Goal: Transaction & Acquisition: Purchase product/service

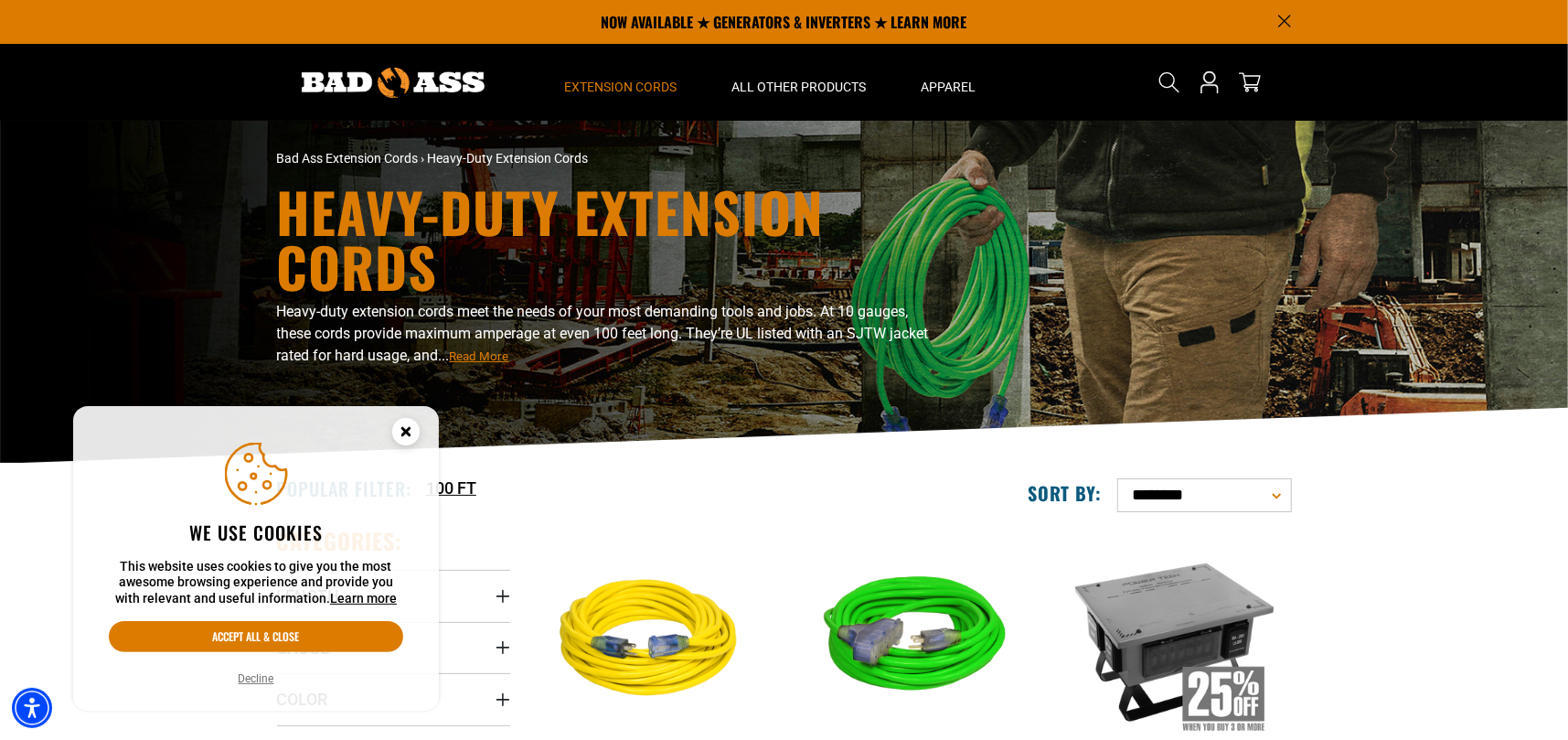
click at [402, 425] on circle "Cookie Consent" at bounding box center [406, 432] width 28 height 28
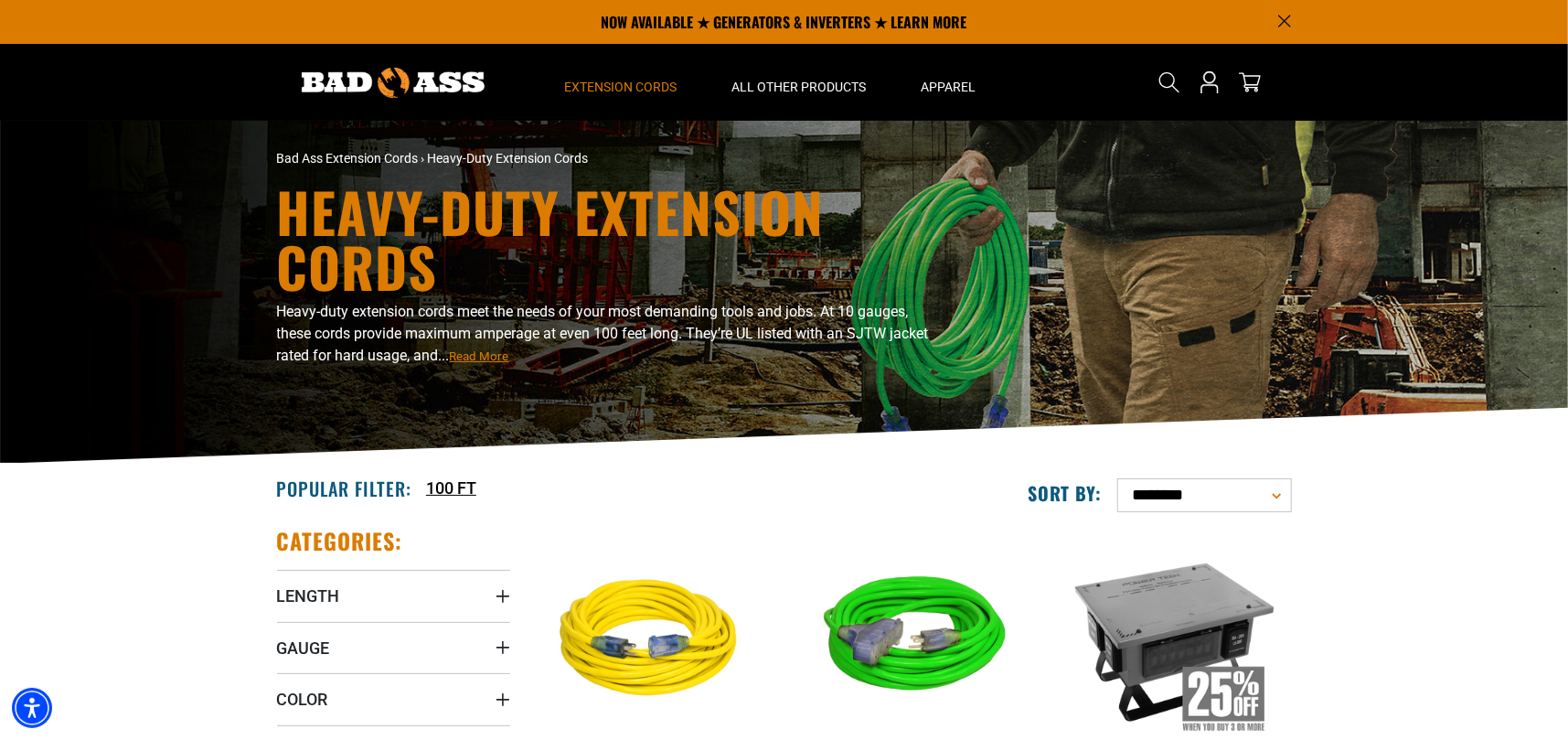
scroll to position [275, 0]
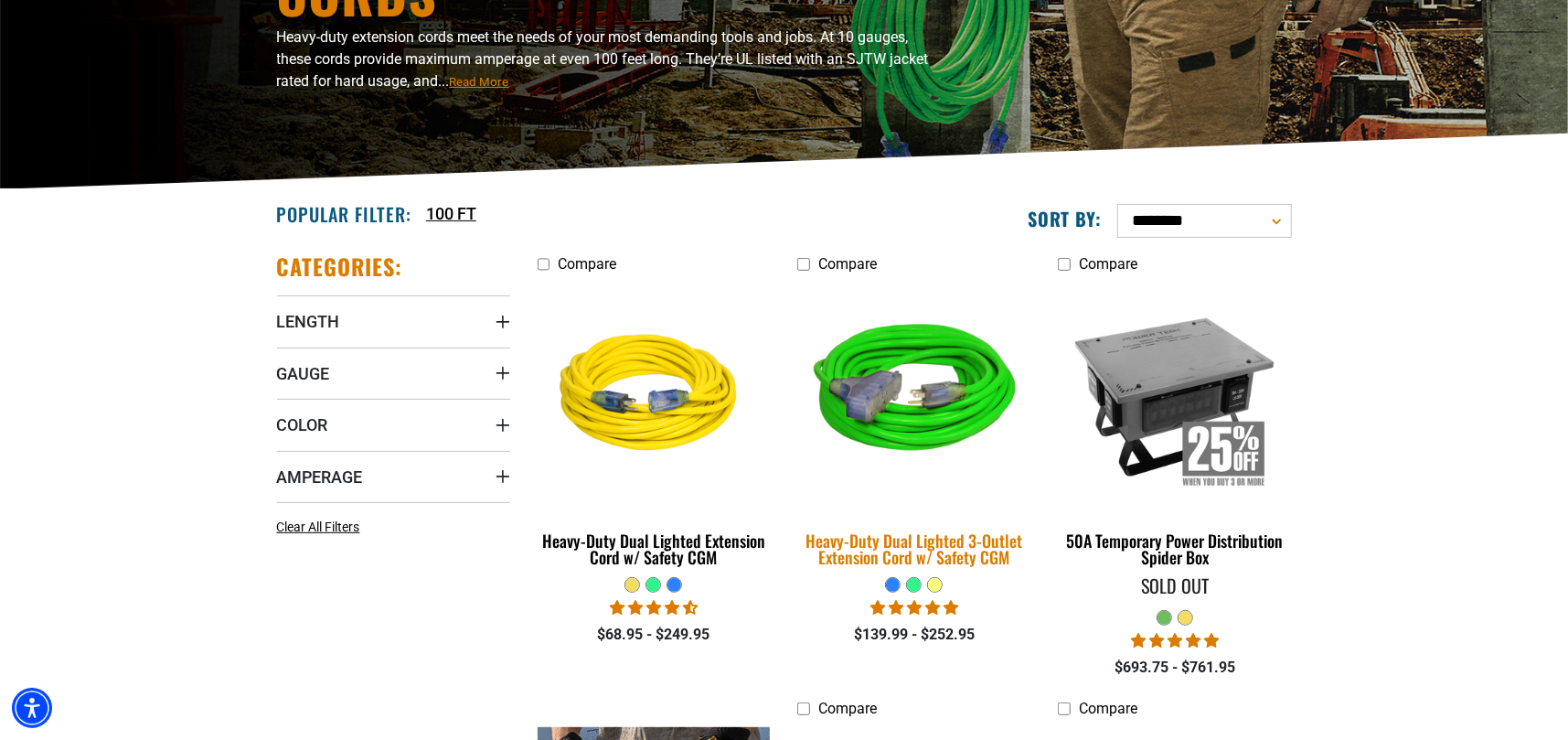
click at [888, 544] on div "Heavy-Duty Dual Lighted 3-Outlet Extension Cord w/ Safety CGM" at bounding box center [914, 549] width 233 height 33
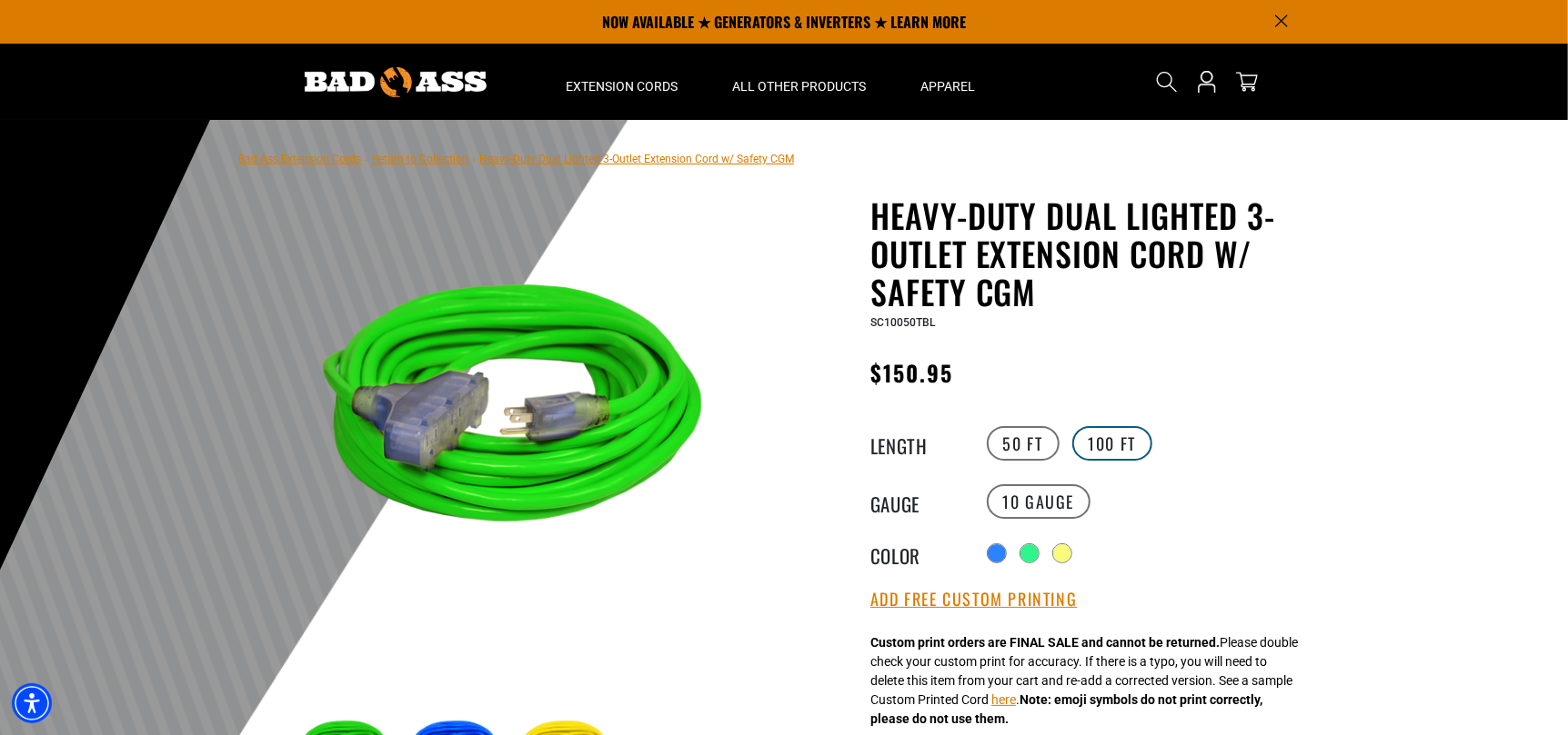
click at [1104, 440] on label "100 FT" at bounding box center [1112, 443] width 81 height 34
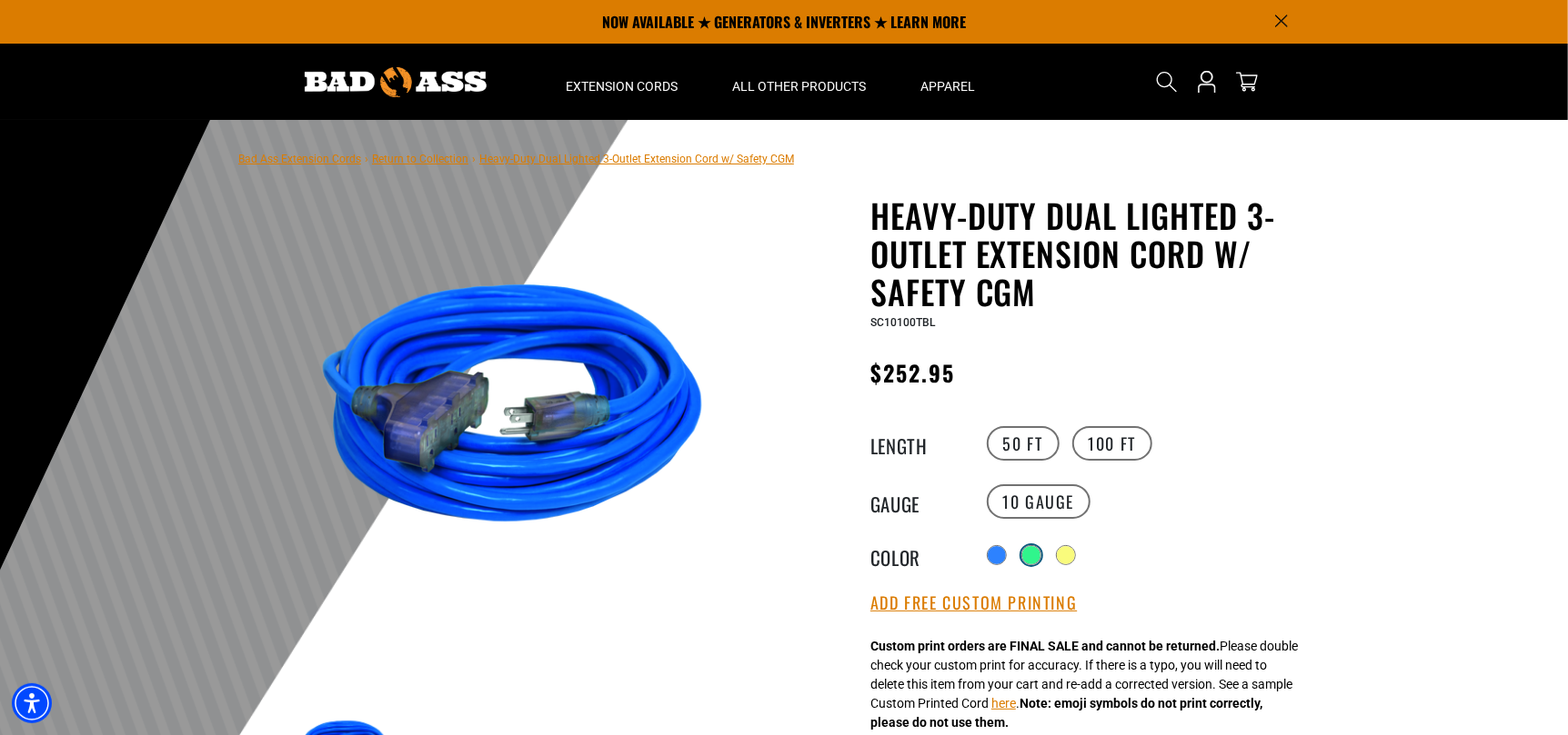
click at [1035, 549] on div at bounding box center [1030, 554] width 18 height 18
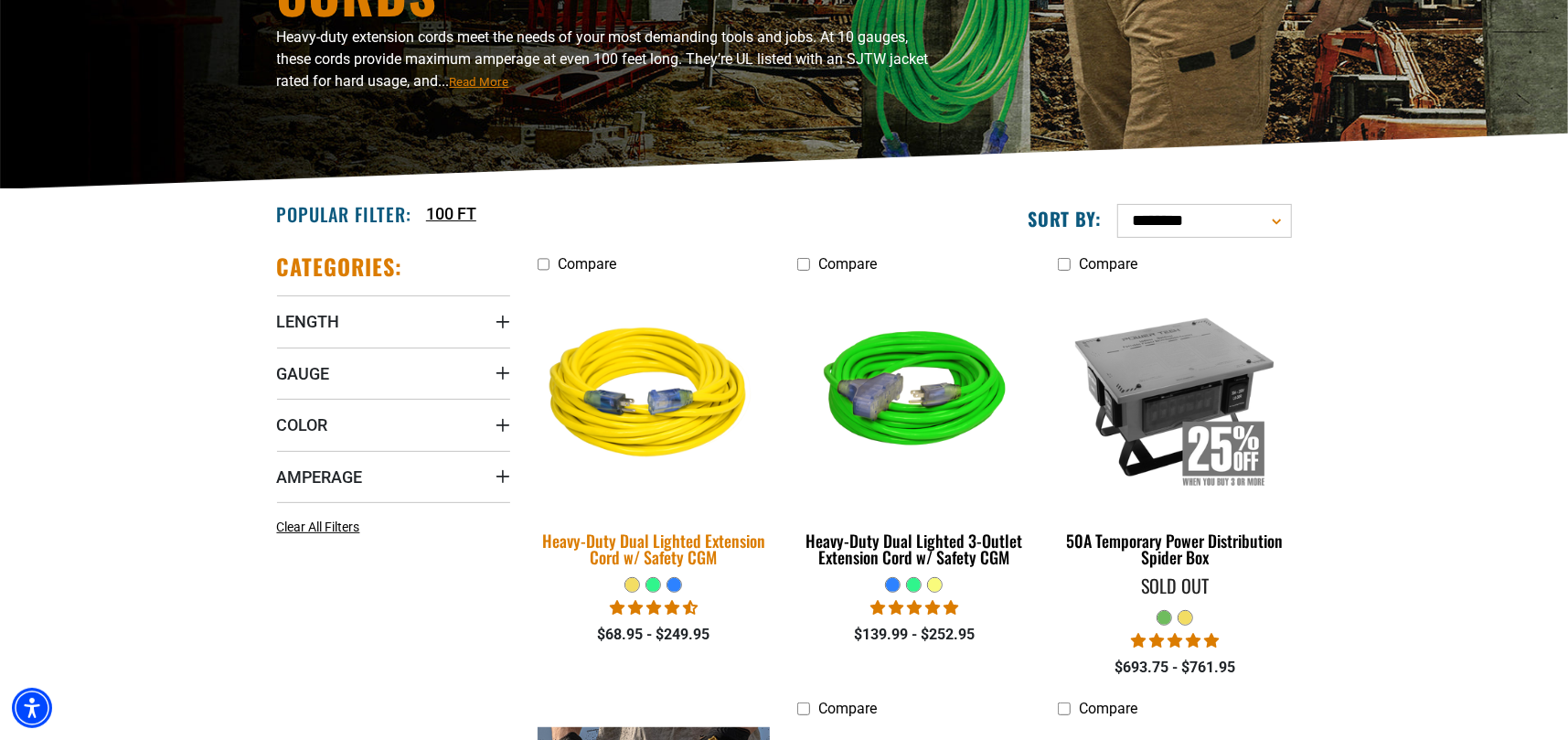
click at [643, 549] on div "Heavy-Duty Dual Lighted Extension Cord w/ Safety CGM" at bounding box center [654, 549] width 233 height 33
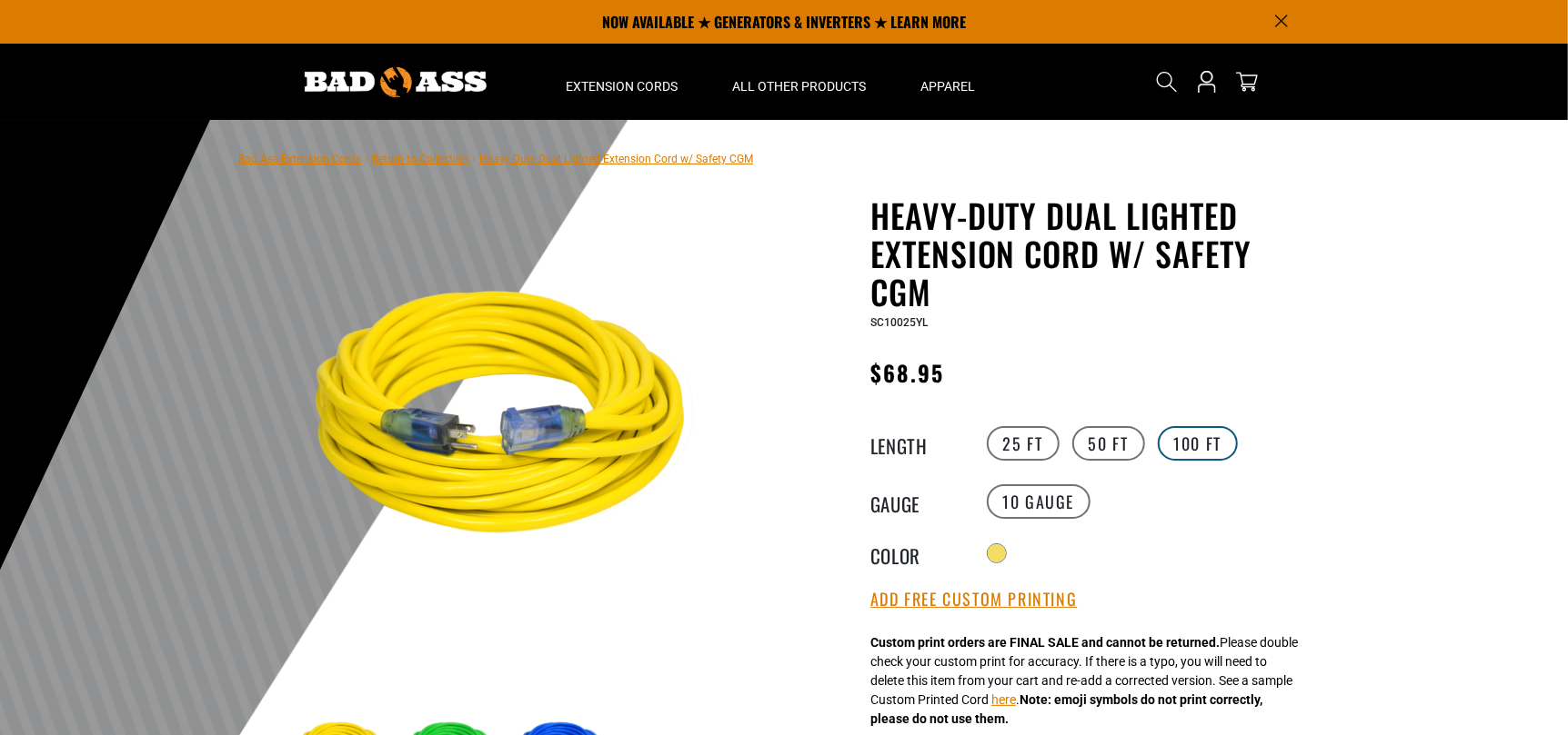
click at [1190, 442] on label "100 FT" at bounding box center [1198, 443] width 81 height 34
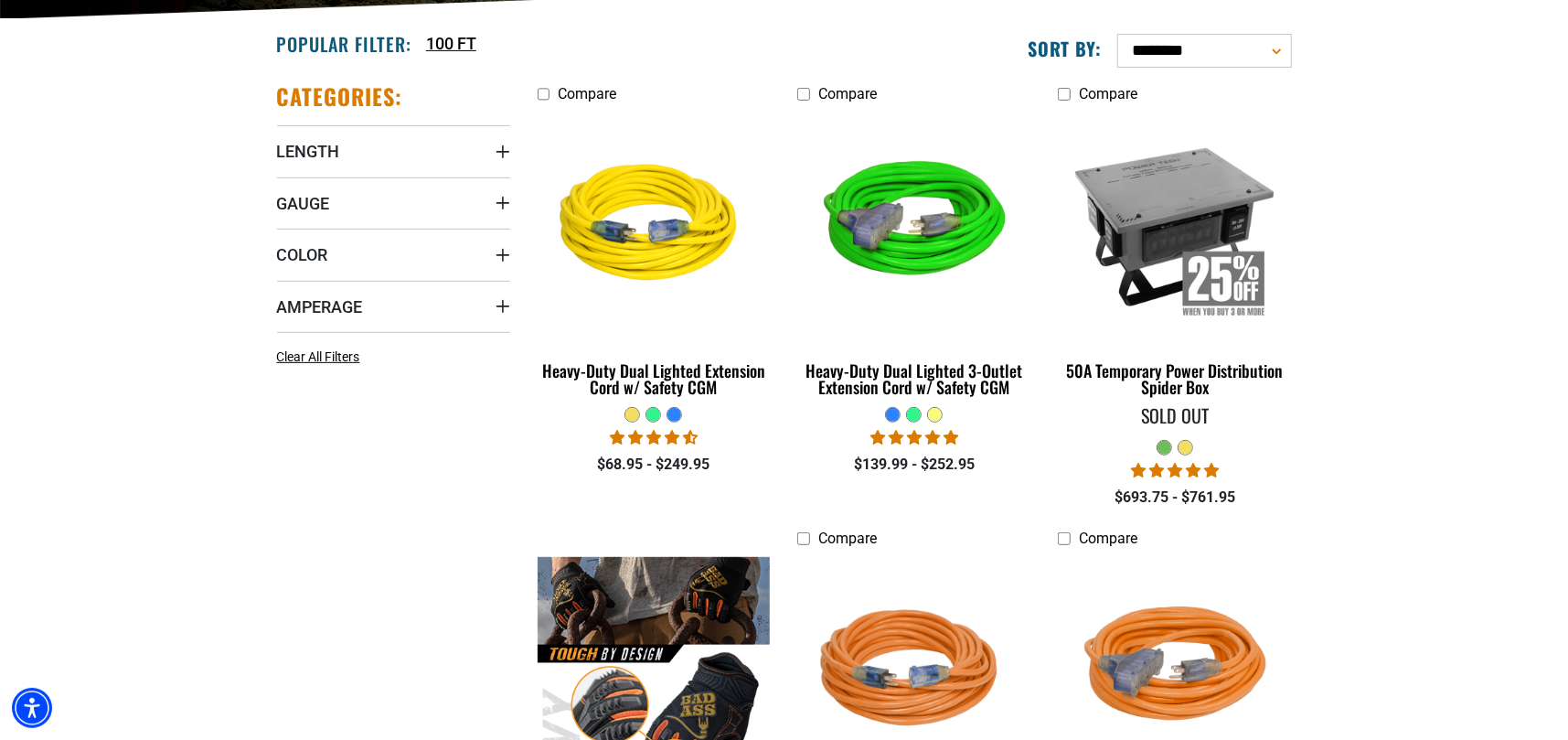
scroll to position [458, 0]
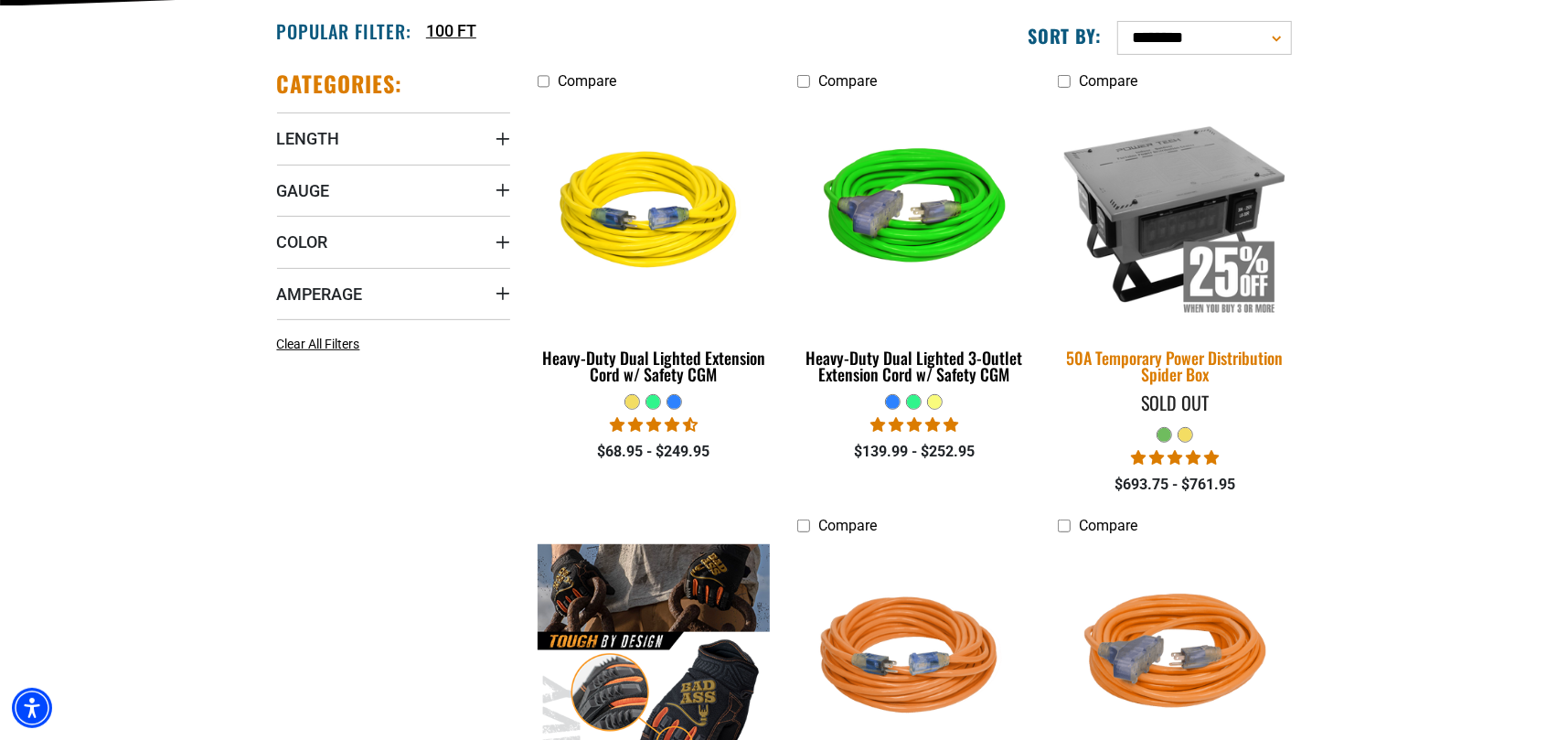
click at [1131, 205] on img at bounding box center [1175, 213] width 256 height 235
